Goal: Navigation & Orientation: Go to known website

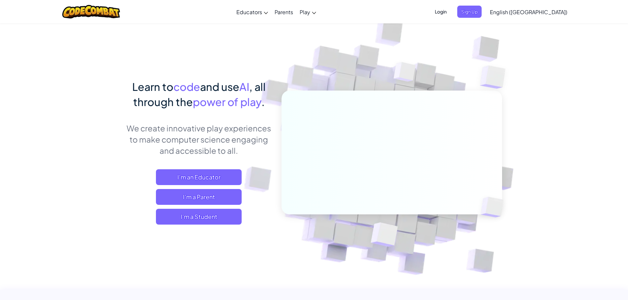
click at [451, 13] on span "Login" at bounding box center [441, 12] width 20 height 12
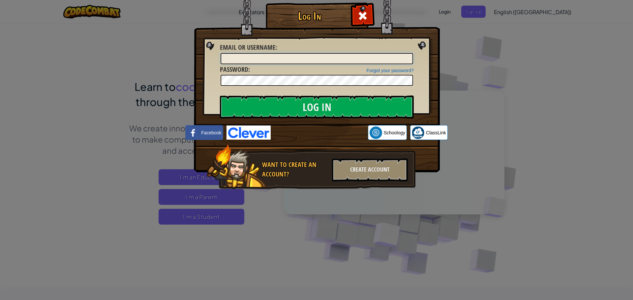
click at [320, 59] on input "Email or Username :" at bounding box center [317, 58] width 193 height 11
click at [288, 105] on input "Log In" at bounding box center [317, 107] width 194 height 23
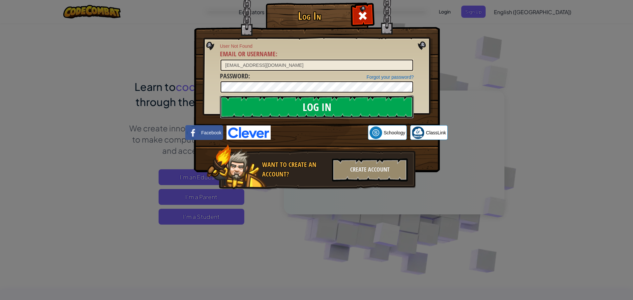
click at [288, 105] on input "Log In" at bounding box center [317, 107] width 194 height 23
click at [295, 102] on input "Log In" at bounding box center [317, 107] width 194 height 23
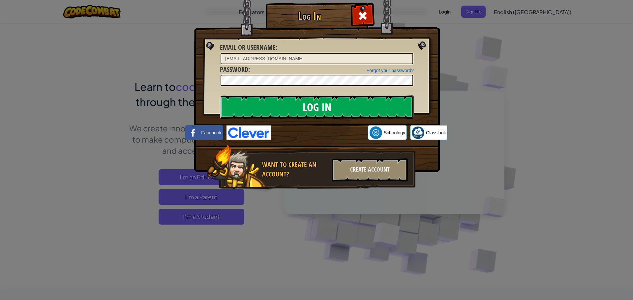
click at [295, 102] on input "Log In" at bounding box center [317, 107] width 194 height 23
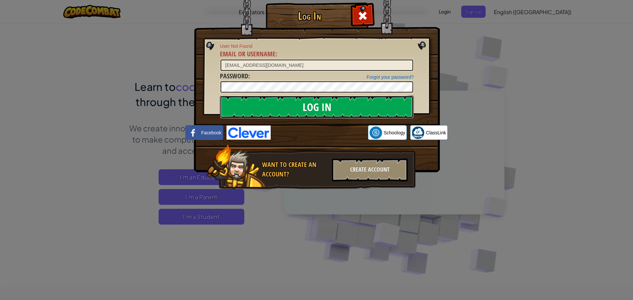
click at [294, 104] on input "Log In" at bounding box center [317, 107] width 194 height 23
click at [292, 112] on input "Log In" at bounding box center [317, 107] width 194 height 23
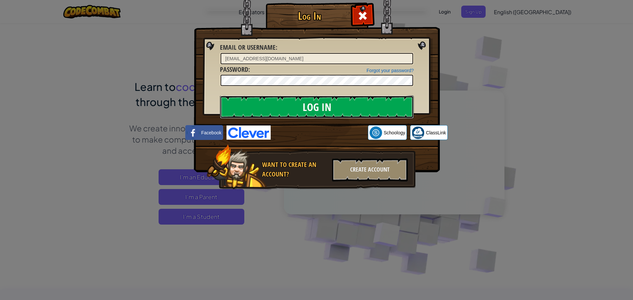
click at [292, 112] on input "Log In" at bounding box center [317, 107] width 194 height 23
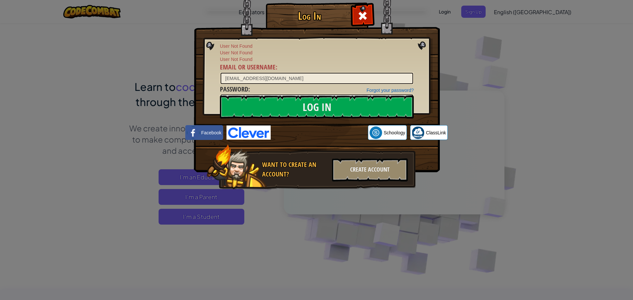
click at [296, 70] on div "User Not Found User Not Found User Not Found Email or Username : [EMAIL_ADDRESS…" at bounding box center [317, 64] width 194 height 42
drag, startPoint x: 296, startPoint y: 78, endPoint x: 296, endPoint y: 81, distance: 3.7
click at [296, 81] on input "[EMAIL_ADDRESS][DOMAIN_NAME]" at bounding box center [317, 78] width 193 height 11
type input "[EMAIL_ADDRESS][DOMAIN_NAME]"
drag, startPoint x: 292, startPoint y: 108, endPoint x: 301, endPoint y: 109, distance: 9.1
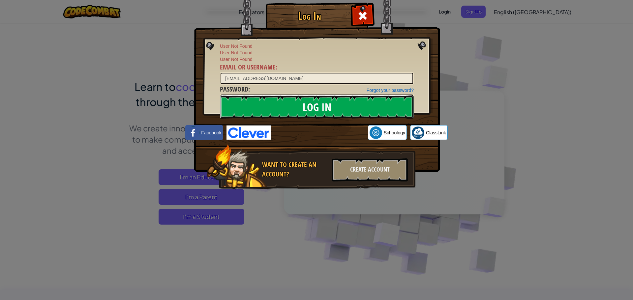
click at [301, 109] on input "Log In" at bounding box center [317, 107] width 194 height 23
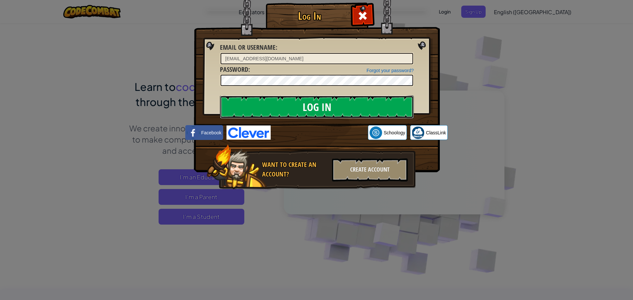
click at [301, 109] on input "Log In" at bounding box center [317, 107] width 194 height 23
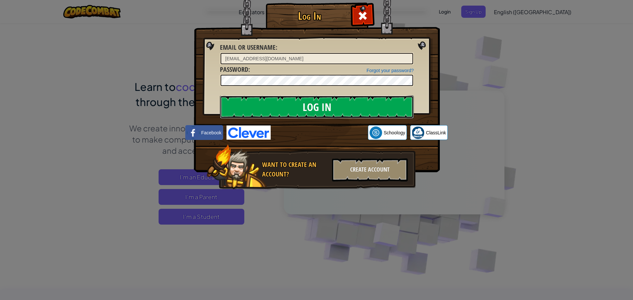
click at [301, 111] on input "Log In" at bounding box center [317, 107] width 194 height 23
click at [300, 116] on input "Log In" at bounding box center [317, 107] width 194 height 23
